Goal: Task Accomplishment & Management: Complete application form

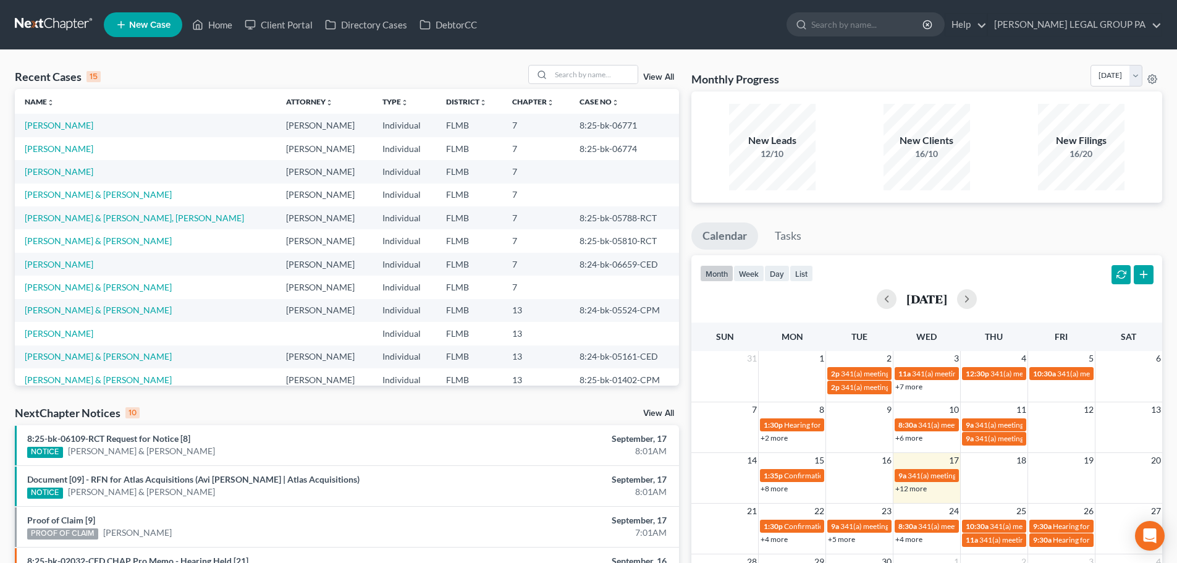
click at [280, 401] on div "Recent Cases 15 View All Name unfold_more expand_more expand_less Attorney unfo…" at bounding box center [347, 458] width 677 height 787
click at [286, 403] on div "Recent Cases 15 View All Name unfold_more expand_more expand_less Attorney unfo…" at bounding box center [347, 458] width 677 height 787
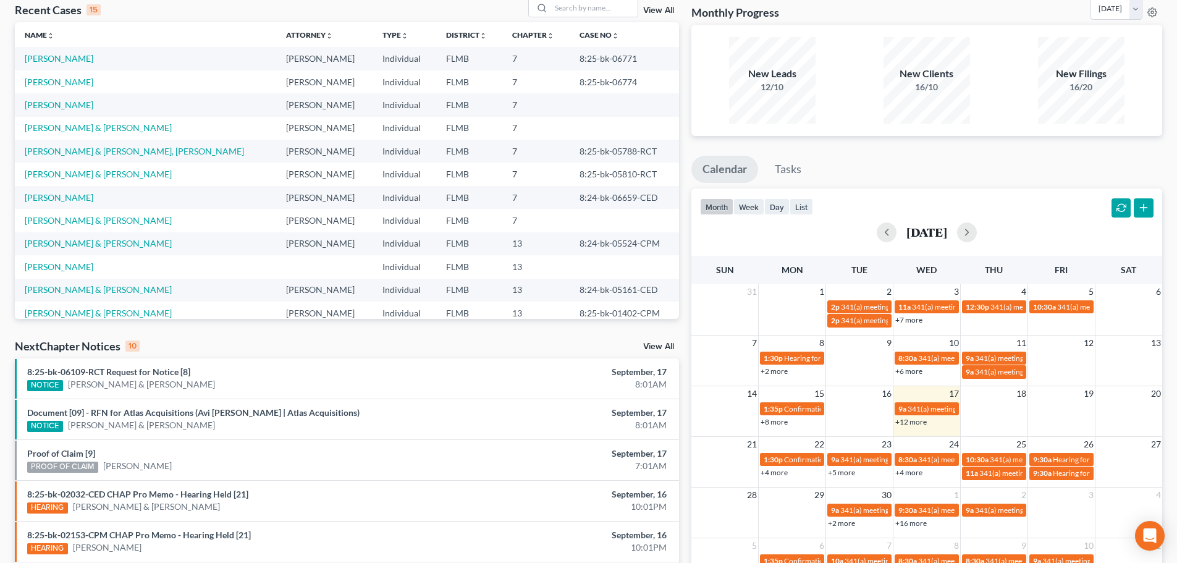
scroll to position [185, 0]
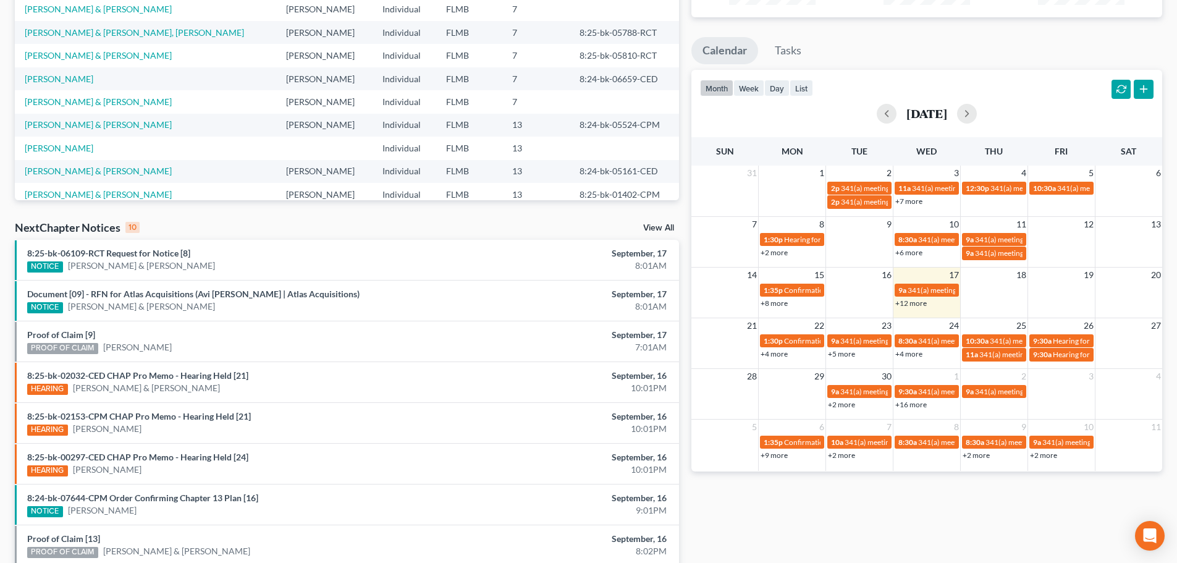
click at [358, 235] on div "NextChapter Notices 10 View All" at bounding box center [347, 230] width 664 height 20
click at [360, 229] on div "NextChapter Notices 10 View All" at bounding box center [347, 230] width 664 height 20
click at [354, 214] on div "Recent Cases 15 View All Name unfold_more expand_more expand_less Attorney unfo…" at bounding box center [347, 272] width 677 height 787
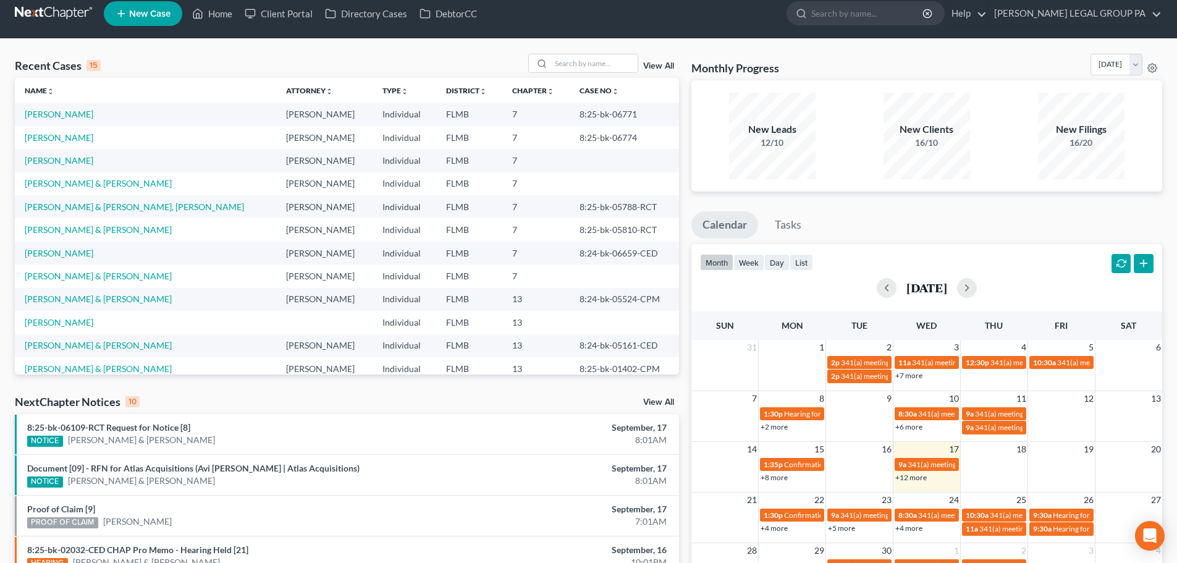
scroll to position [0, 0]
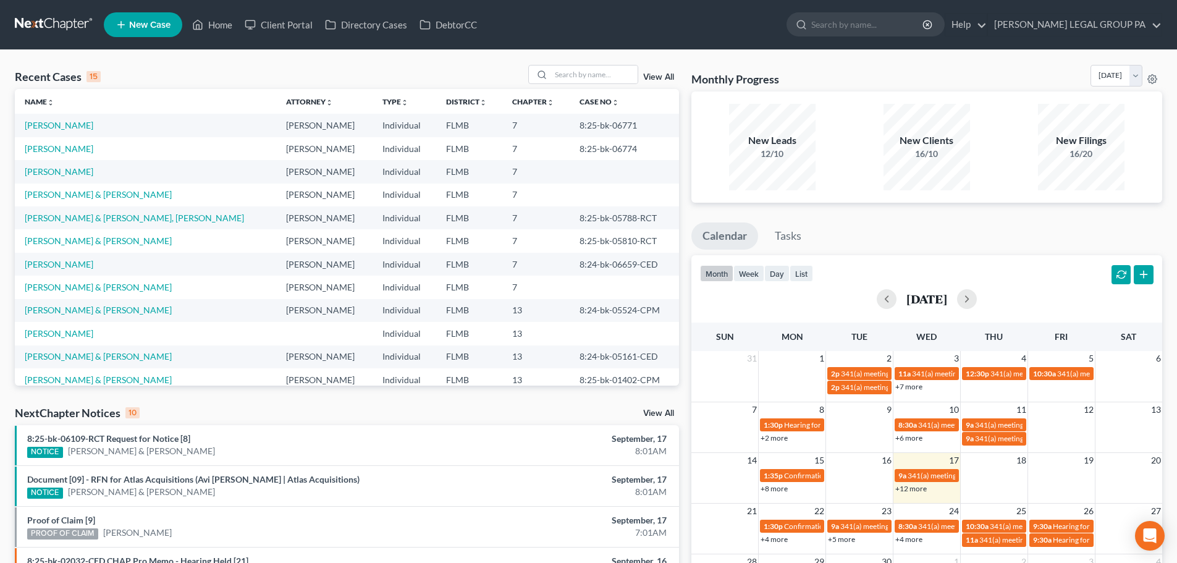
click at [145, 28] on span "New Case" at bounding box center [149, 24] width 41 height 9
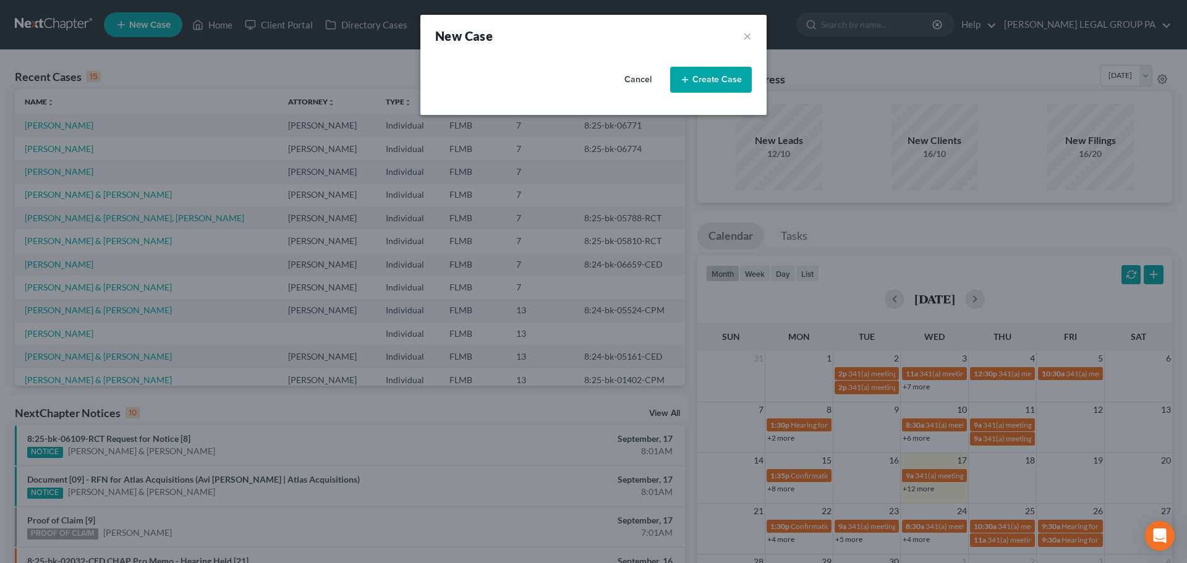
select select "15"
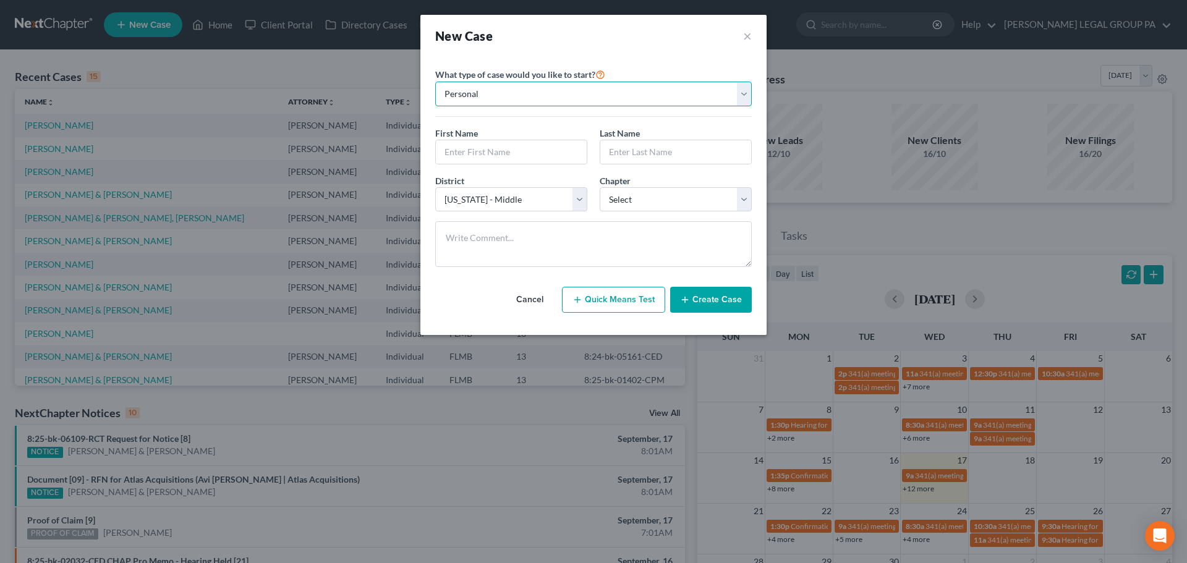
click at [572, 96] on select "Personal Business" at bounding box center [593, 94] width 316 height 25
click at [435, 82] on select "Personal Business" at bounding box center [593, 94] width 316 height 25
click at [514, 155] on input "text" at bounding box center [511, 151] width 151 height 23
click at [500, 153] on input "text" at bounding box center [511, 151] width 151 height 23
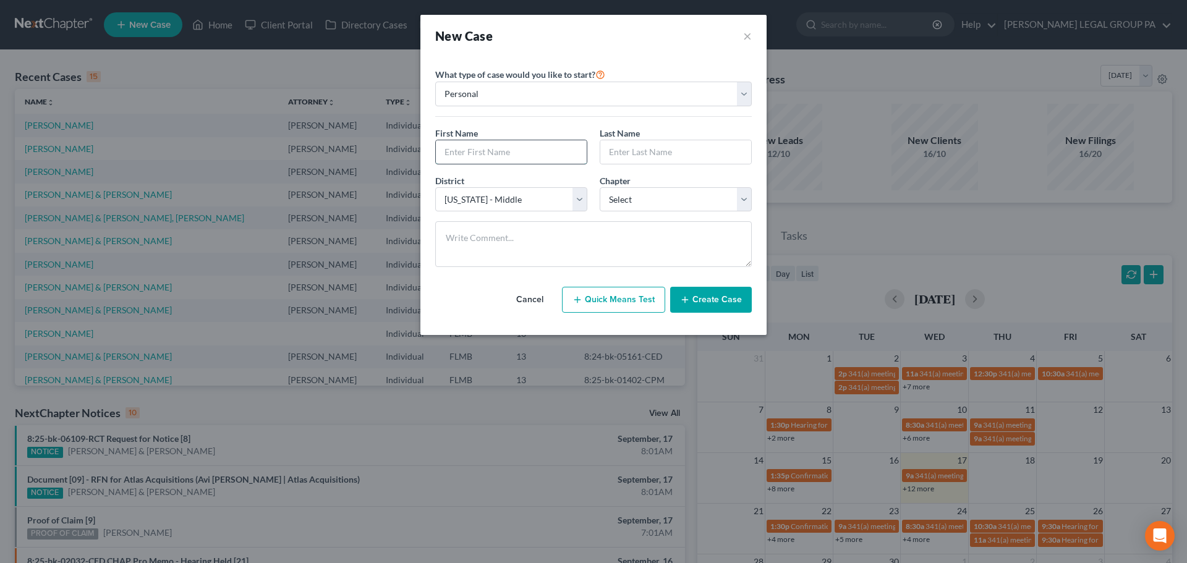
click at [465, 160] on input "text" at bounding box center [511, 151] width 151 height 23
click at [471, 148] on input "text" at bounding box center [511, 151] width 151 height 23
click at [470, 148] on input "text" at bounding box center [511, 151] width 151 height 23
type input "[PERSON_NAME]"
type input "Colsant"
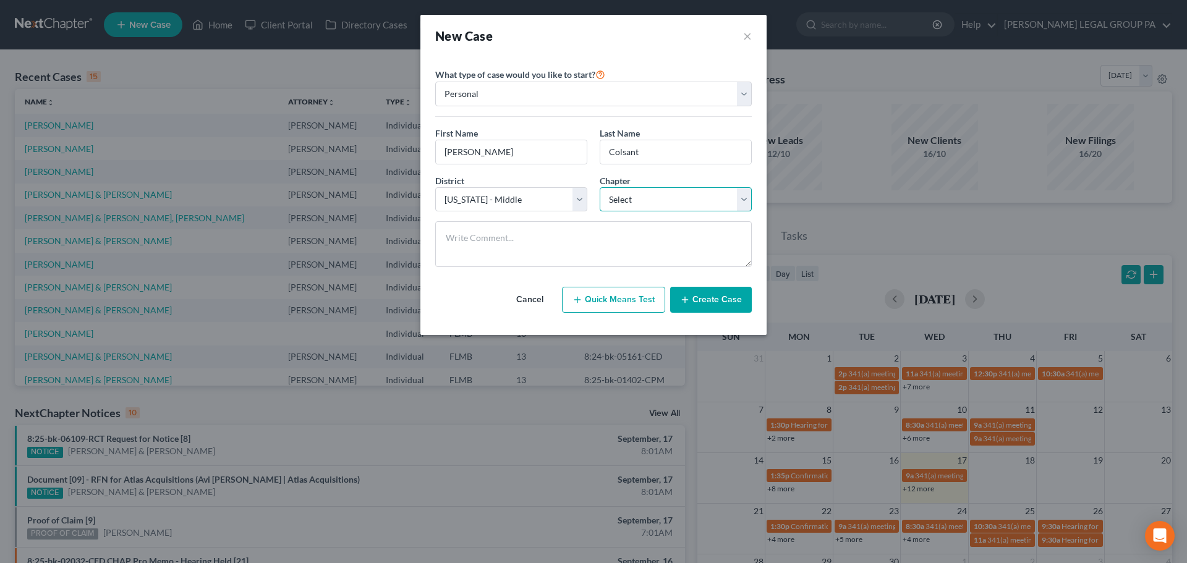
click at [635, 192] on select "Select 7 11 12 13" at bounding box center [676, 199] width 152 height 25
click at [543, 152] on input "[PERSON_NAME]" at bounding box center [511, 151] width 151 height 23
click at [659, 206] on select "Select 7 11 12 13" at bounding box center [676, 199] width 152 height 25
click at [616, 190] on select "Select 7 11 12 13" at bounding box center [676, 199] width 152 height 25
select select "0"
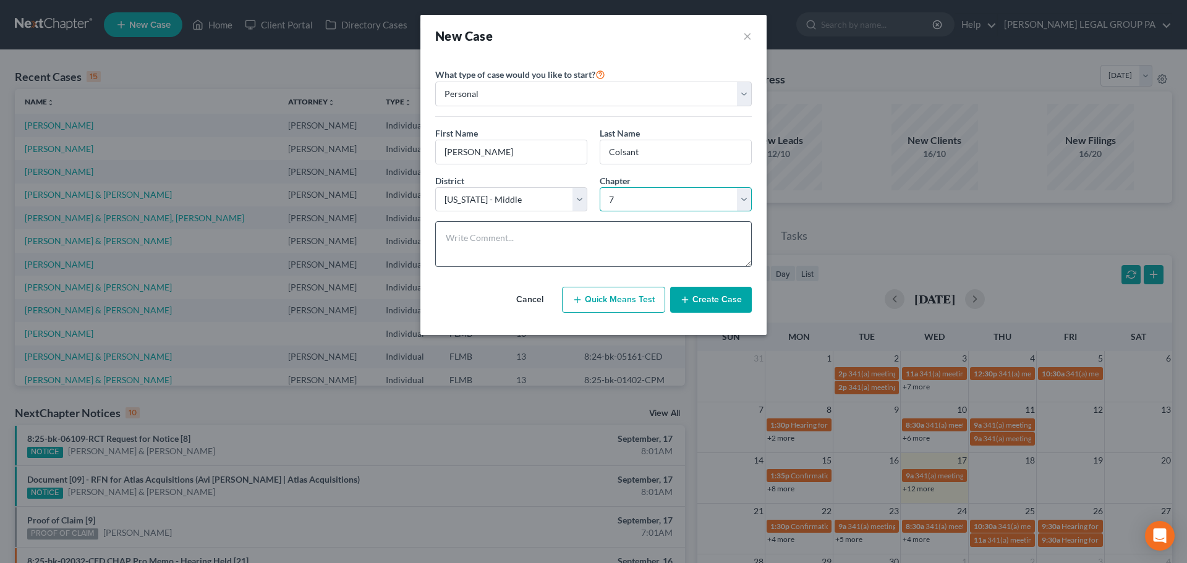
click at [600, 187] on select "Select 7 11 12 13" at bounding box center [676, 199] width 152 height 25
click at [749, 300] on button "Create Case" at bounding box center [711, 300] width 82 height 26
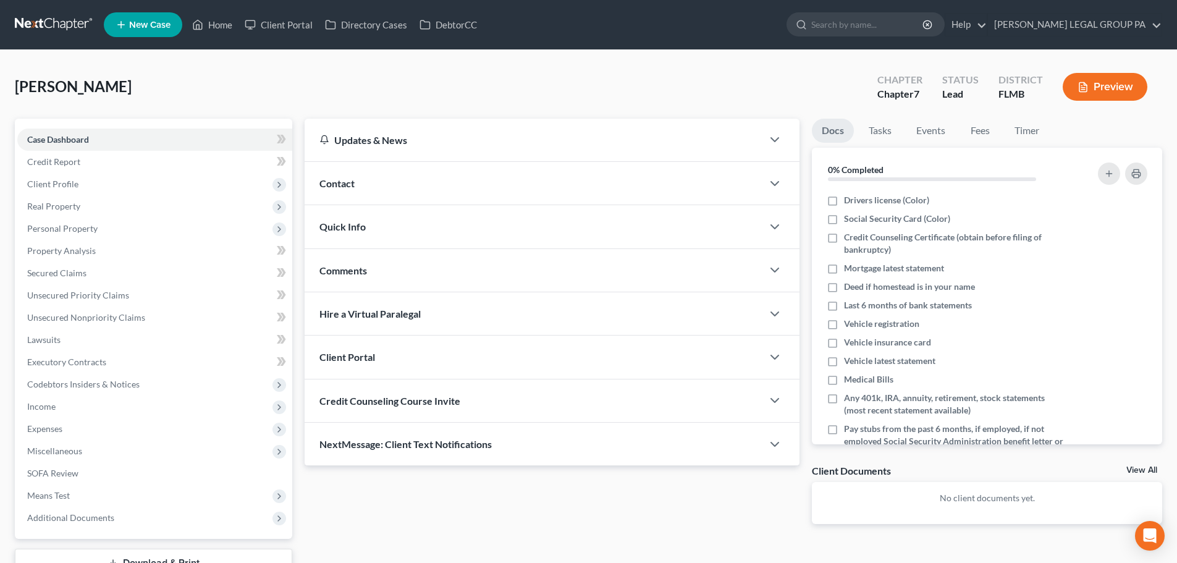
click at [519, 407] on div "Credit Counseling Course Invite" at bounding box center [534, 401] width 458 height 43
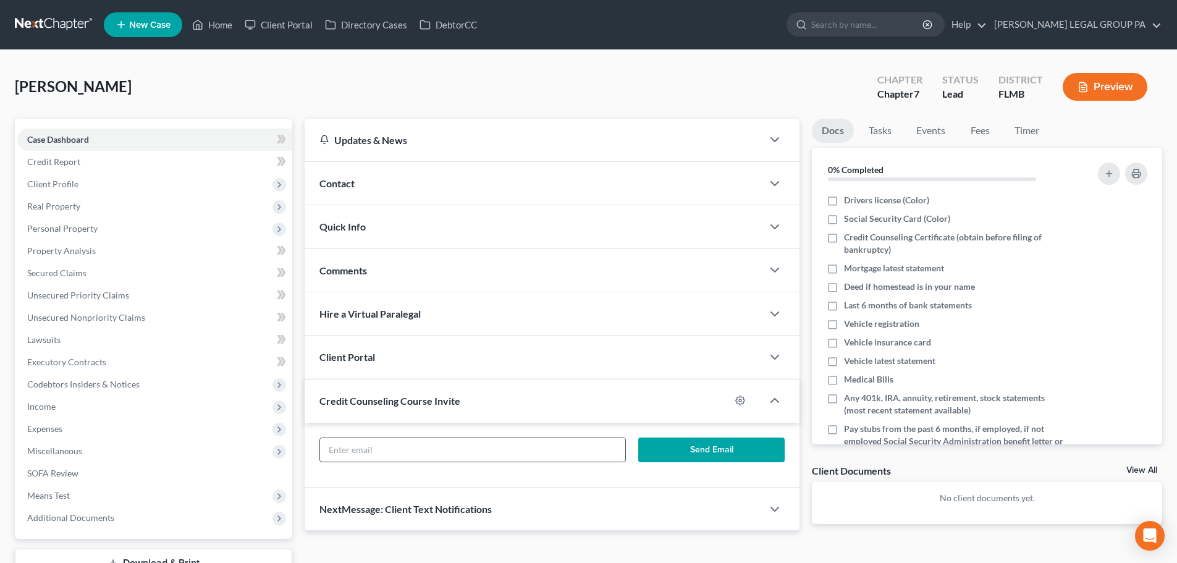
click at [475, 456] on input "text" at bounding box center [472, 449] width 305 height 23
click at [483, 464] on form "Send Email" at bounding box center [552, 455] width 478 height 35
click at [478, 451] on input "text" at bounding box center [472, 449] width 305 height 23
paste input "[EMAIL_ADDRESS][DOMAIN_NAME]"
type input "[EMAIL_ADDRESS][DOMAIN_NAME]"
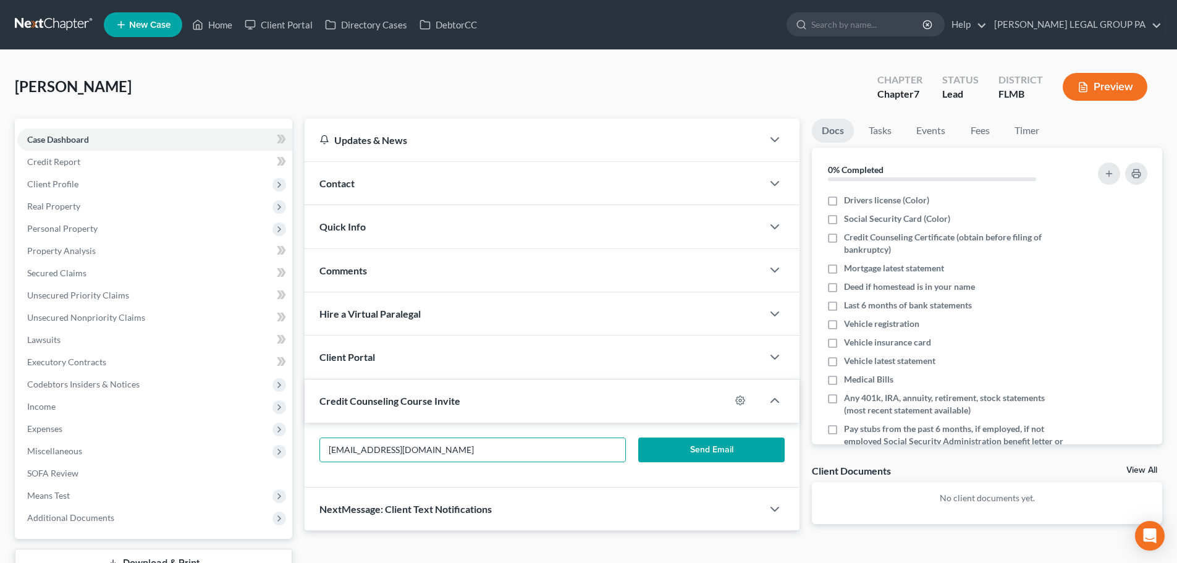
click at [669, 447] on button "Send Email" at bounding box center [711, 450] width 147 height 25
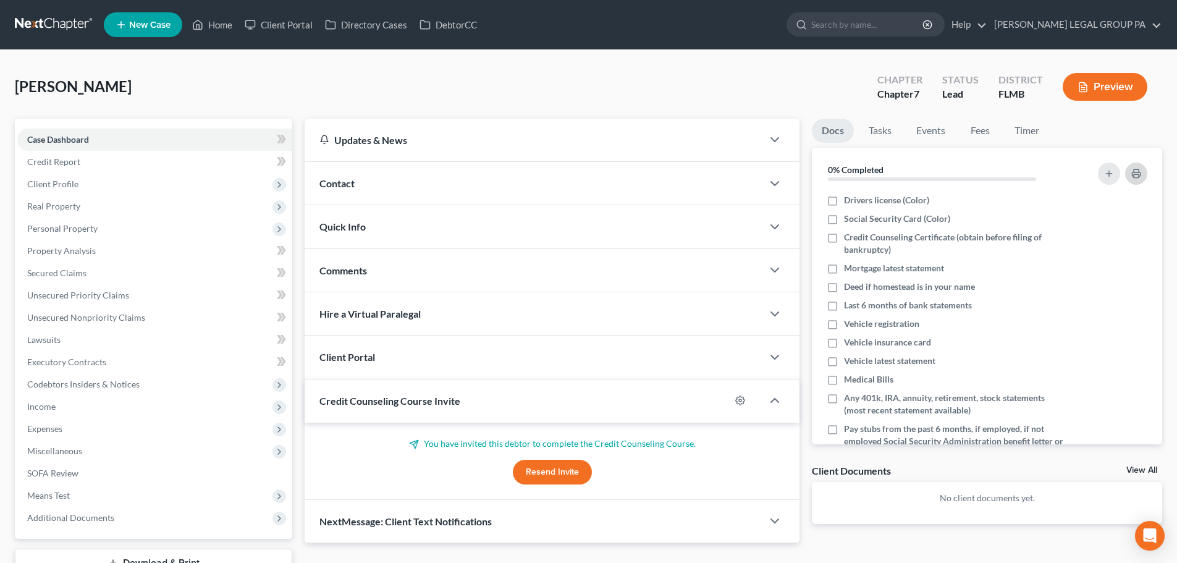
click at [1138, 171] on icon "button" at bounding box center [1137, 174] width 10 height 10
click at [366, 107] on div "[PERSON_NAME] Upgraded Chapter Chapter 7 Status Lead District [GEOGRAPHIC_DATA]…" at bounding box center [589, 92] width 1148 height 54
click at [140, 22] on span "New Case" at bounding box center [149, 24] width 41 height 9
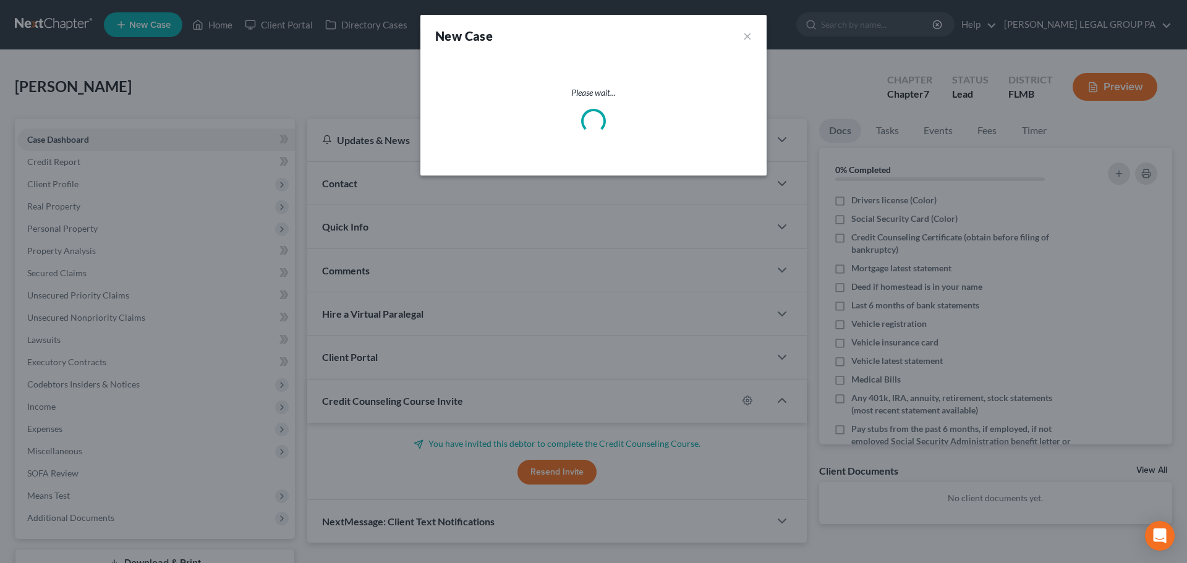
select select "15"
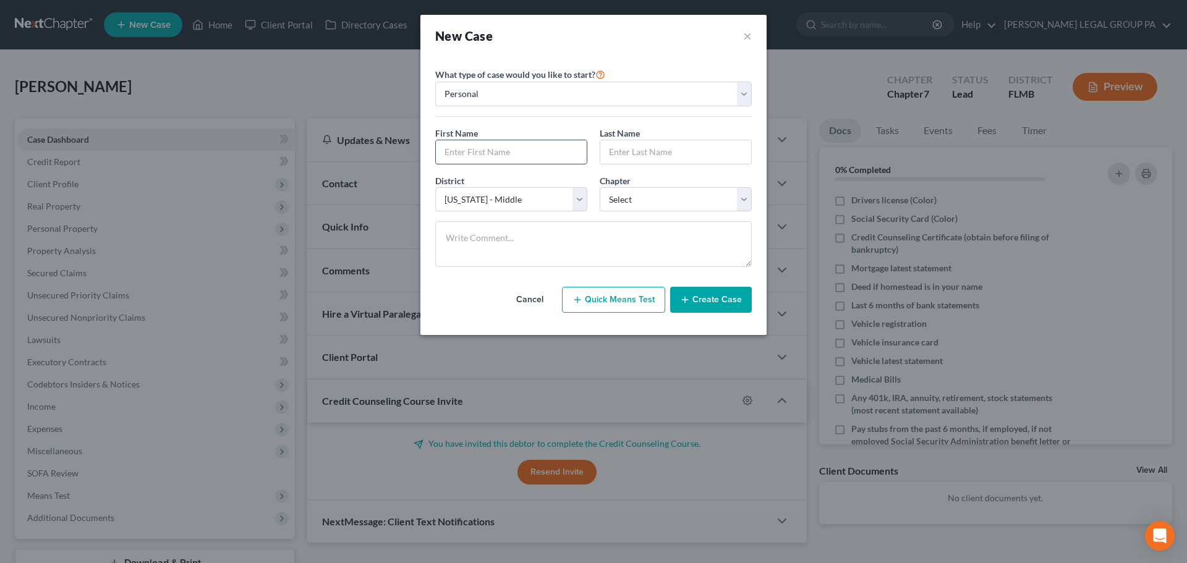
click at [539, 148] on input "text" at bounding box center [511, 151] width 151 height 23
type input "[PERSON_NAME]"
click at [665, 204] on select "Select 7 11 12 13" at bounding box center [676, 199] width 152 height 25
select select "0"
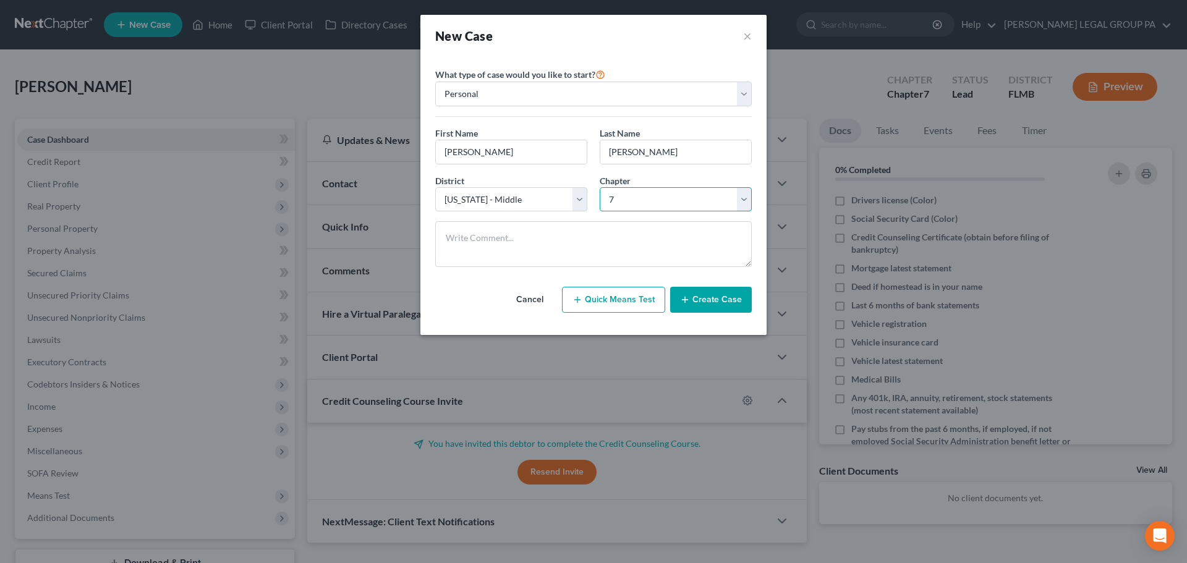
click at [600, 187] on select "Select 7 11 12 13" at bounding box center [676, 199] width 152 height 25
click at [631, 234] on textarea at bounding box center [593, 244] width 316 height 46
click at [702, 297] on button "Create Case" at bounding box center [711, 300] width 82 height 26
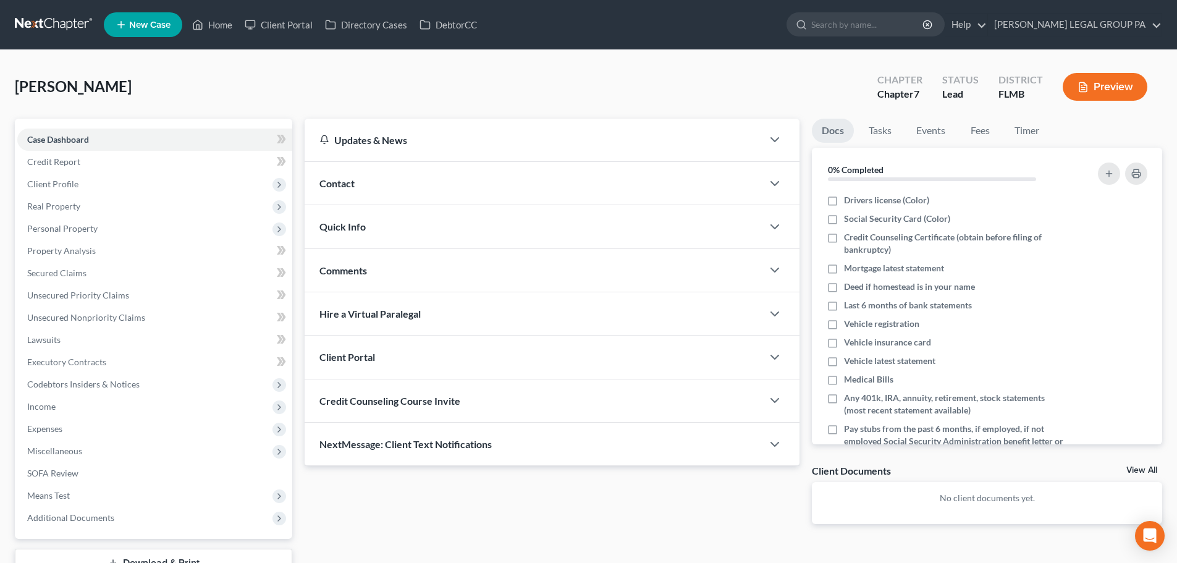
click at [499, 399] on div "Credit Counseling Course Invite" at bounding box center [534, 401] width 458 height 43
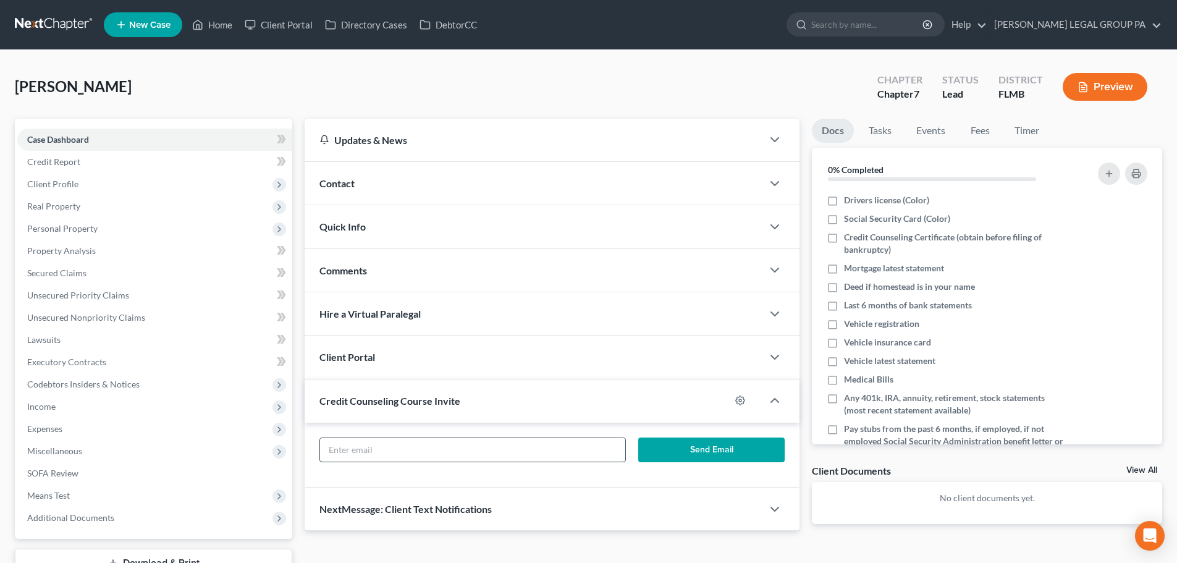
click at [452, 457] on input "text" at bounding box center [472, 449] width 305 height 23
click at [452, 458] on input "text" at bounding box center [472, 449] width 305 height 23
click at [367, 435] on div "Send Email" at bounding box center [552, 455] width 495 height 65
click at [374, 453] on input "text" at bounding box center [472, 449] width 305 height 23
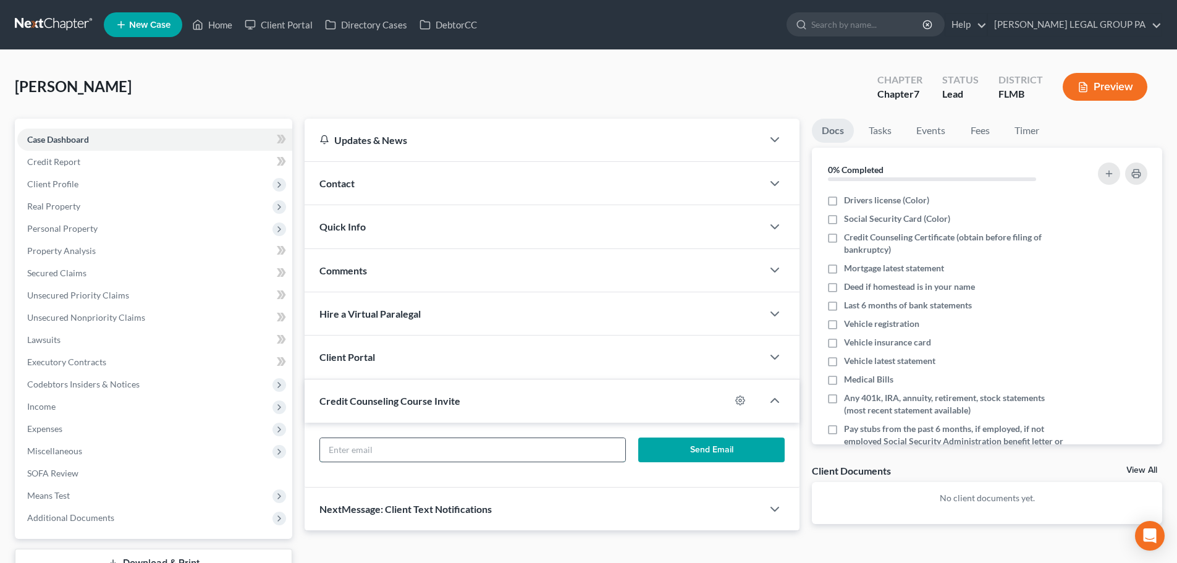
paste input "[EMAIL_ADDRESS][DOMAIN_NAME]"
type input "[EMAIL_ADDRESS][DOMAIN_NAME]"
click at [670, 456] on button "Send Email" at bounding box center [711, 450] width 147 height 25
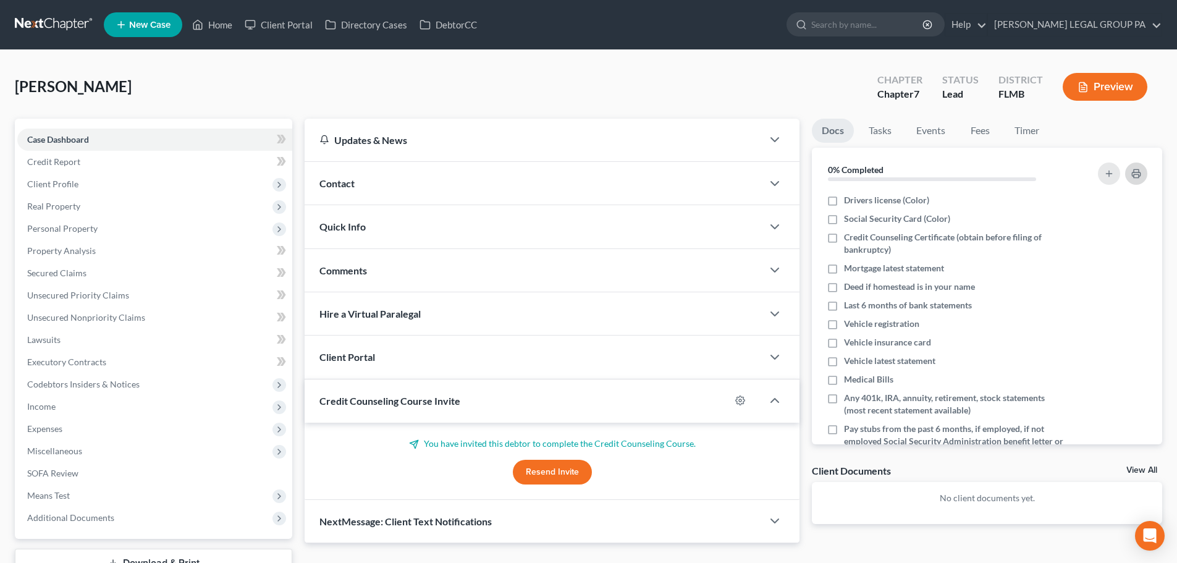
click at [1142, 174] on button "button" at bounding box center [1137, 174] width 22 height 22
click at [289, 91] on div "[PERSON_NAME] Upgraded Chapter Chapter 7 Status Lead District [GEOGRAPHIC_DATA]…" at bounding box center [589, 92] width 1148 height 54
